Goal: Task Accomplishment & Management: Manage account settings

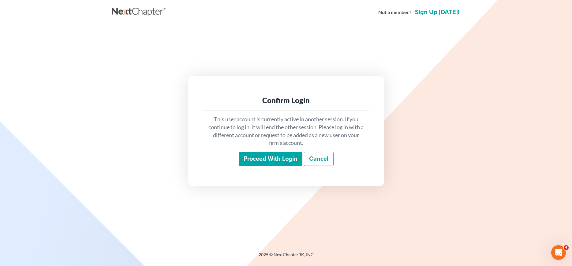
click at [253, 158] on input "Proceed with login" at bounding box center [271, 159] width 64 height 14
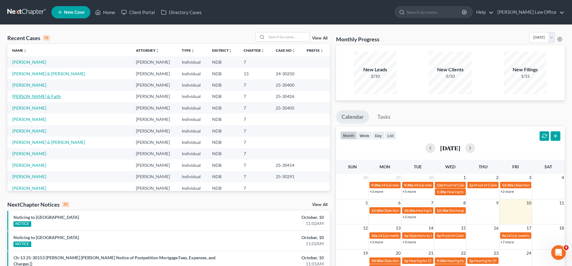
click at [28, 98] on link "Anderson, Zachary & Faith" at bounding box center [36, 96] width 49 height 5
select select "0"
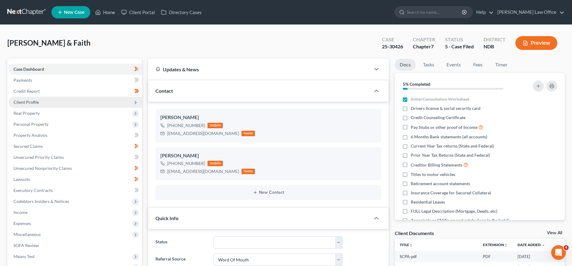
click at [24, 100] on span "Client Profile" at bounding box center [25, 101] width 25 height 5
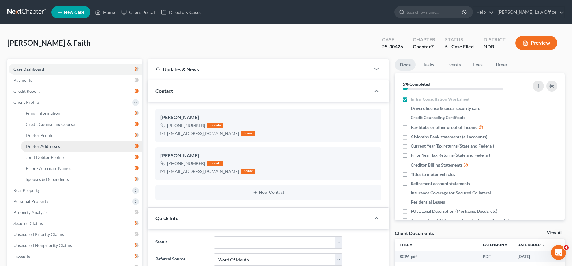
click at [34, 146] on span "Debtor Addresses" at bounding box center [43, 145] width 34 height 5
